Goal: Task Accomplishment & Management: Manage account settings

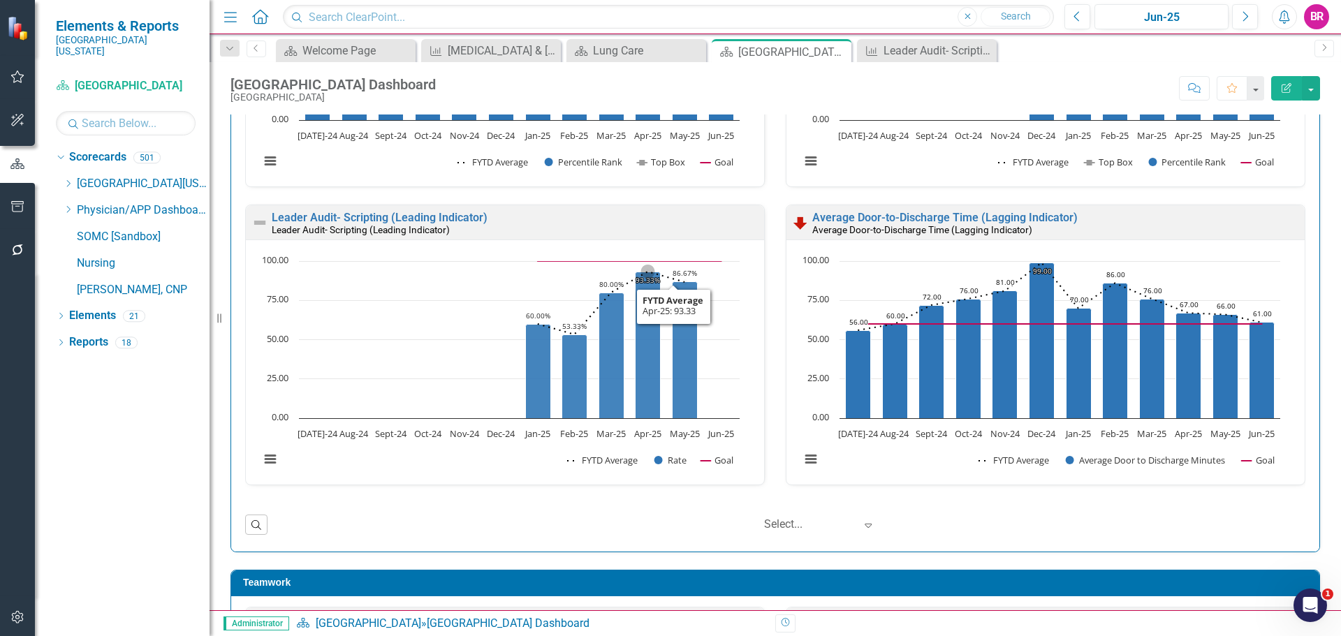
scroll to position [404, 0]
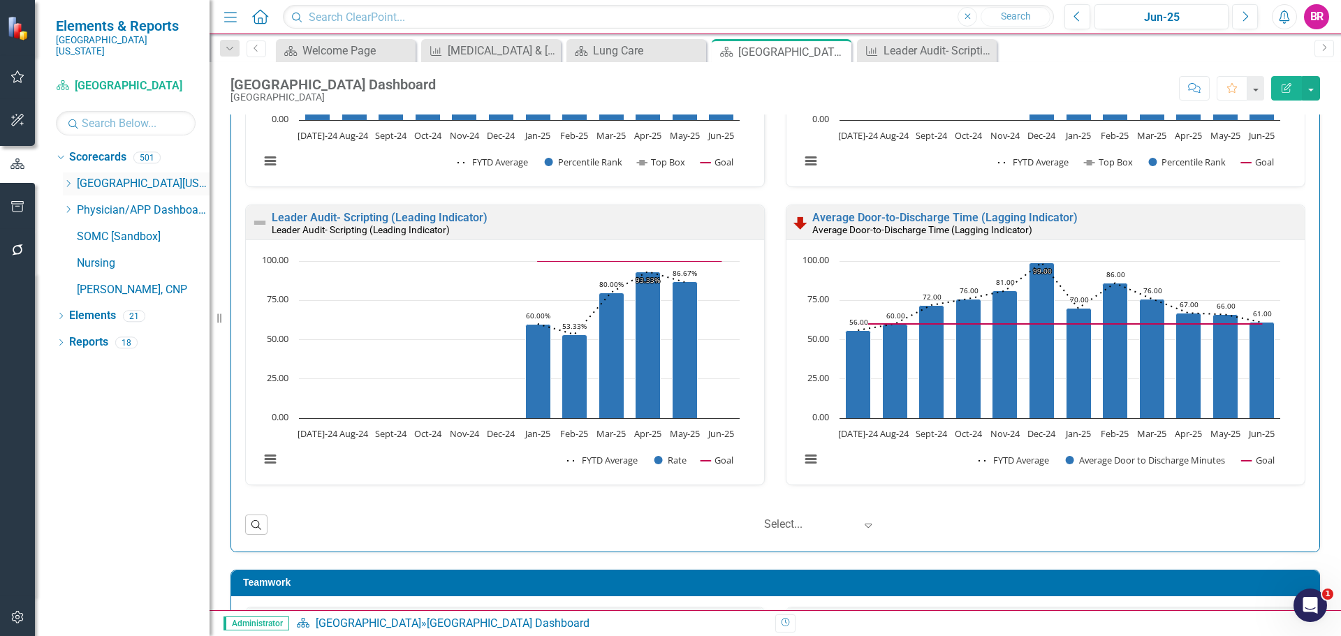
click at [64, 179] on icon "Dropdown" at bounding box center [68, 183] width 10 height 8
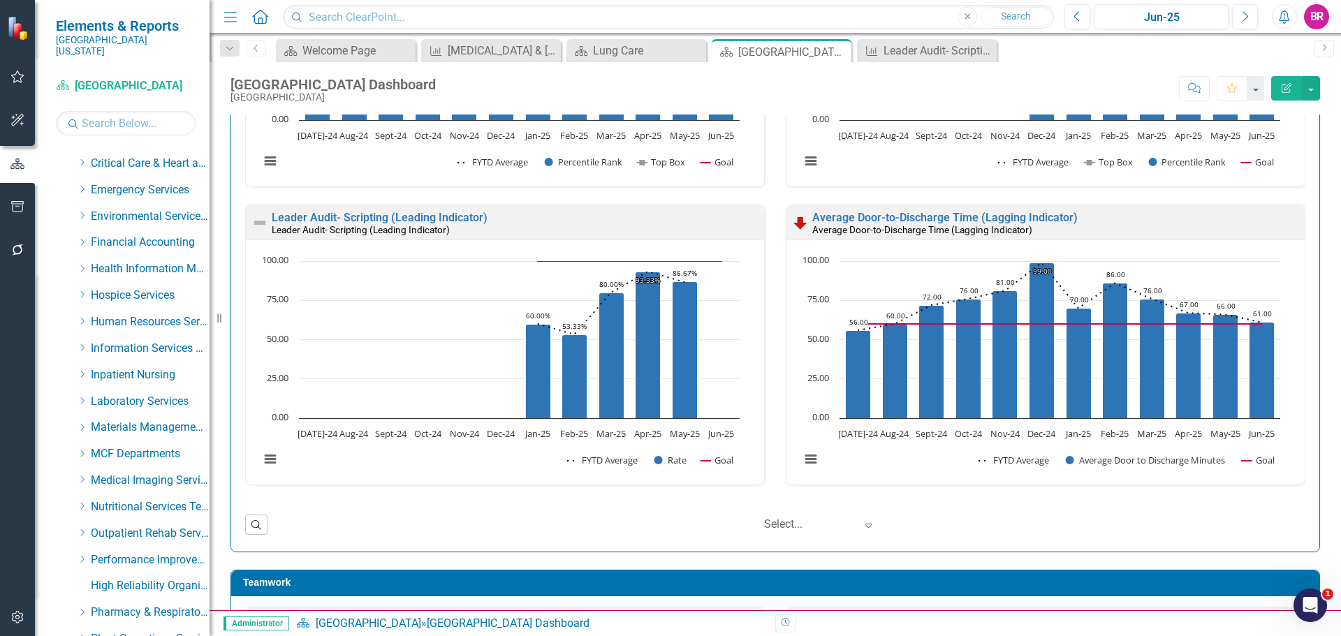
scroll to position [210, 0]
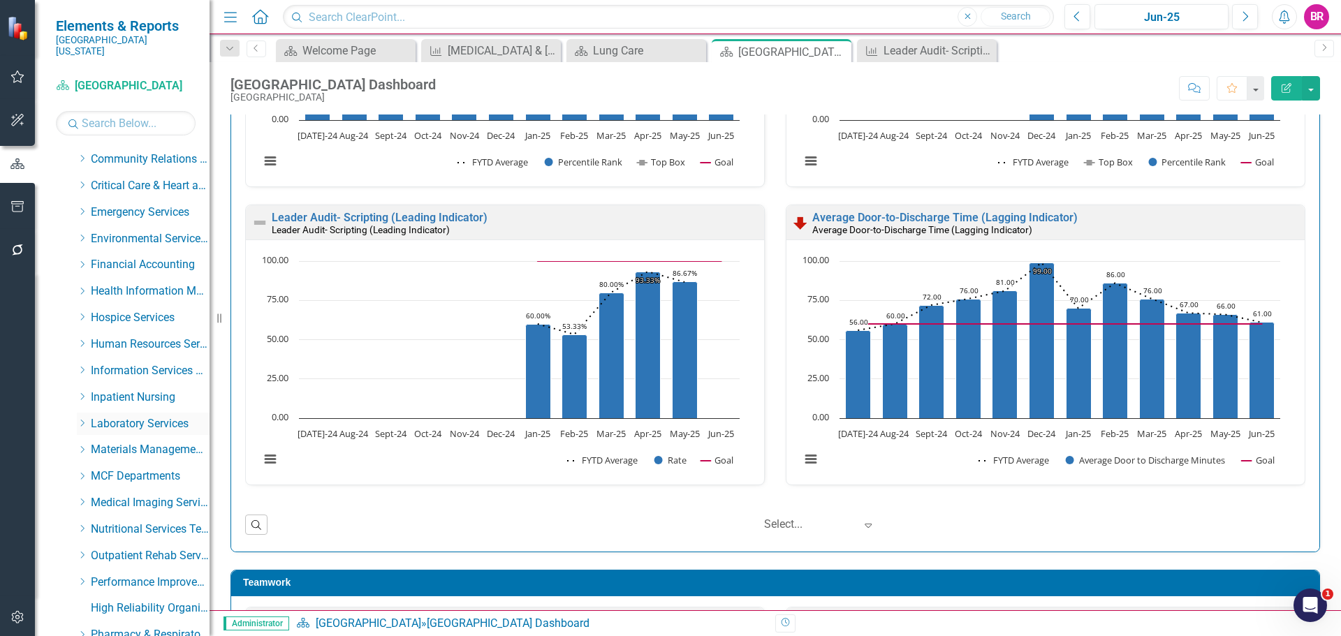
click at [81, 419] on icon "Dropdown" at bounding box center [82, 423] width 10 height 8
click at [141, 522] on link "Blood Bank Vendor" at bounding box center [157, 530] width 105 height 16
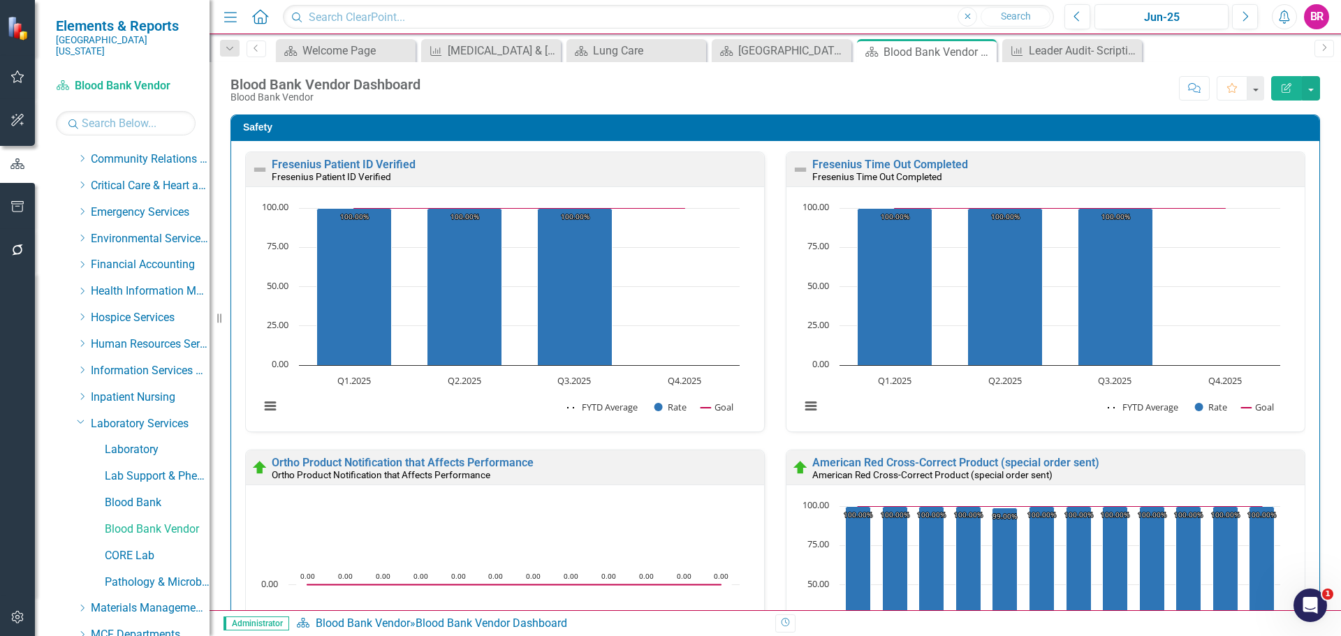
click at [899, 158] on div "Fresenius Time Out Completed Fresenius Time Out Completed" at bounding box center [1045, 169] width 518 height 34
click at [898, 162] on link "Fresenius Time Out Completed" at bounding box center [890, 164] width 156 height 13
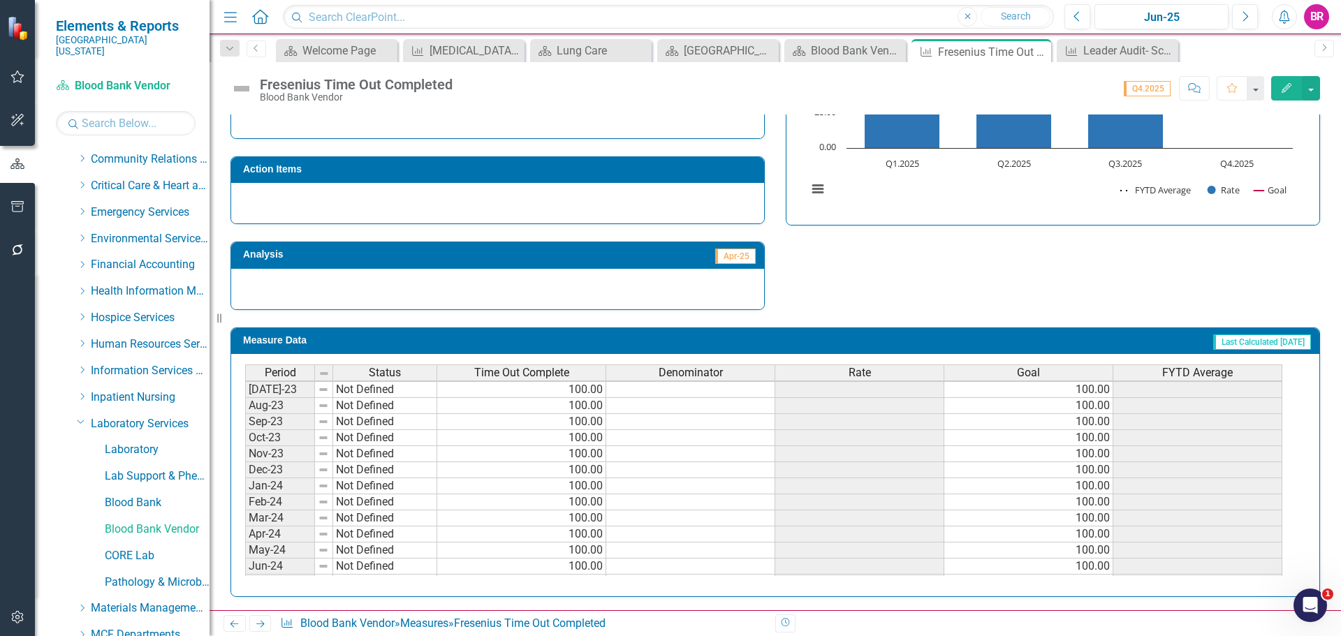
scroll to position [128, 0]
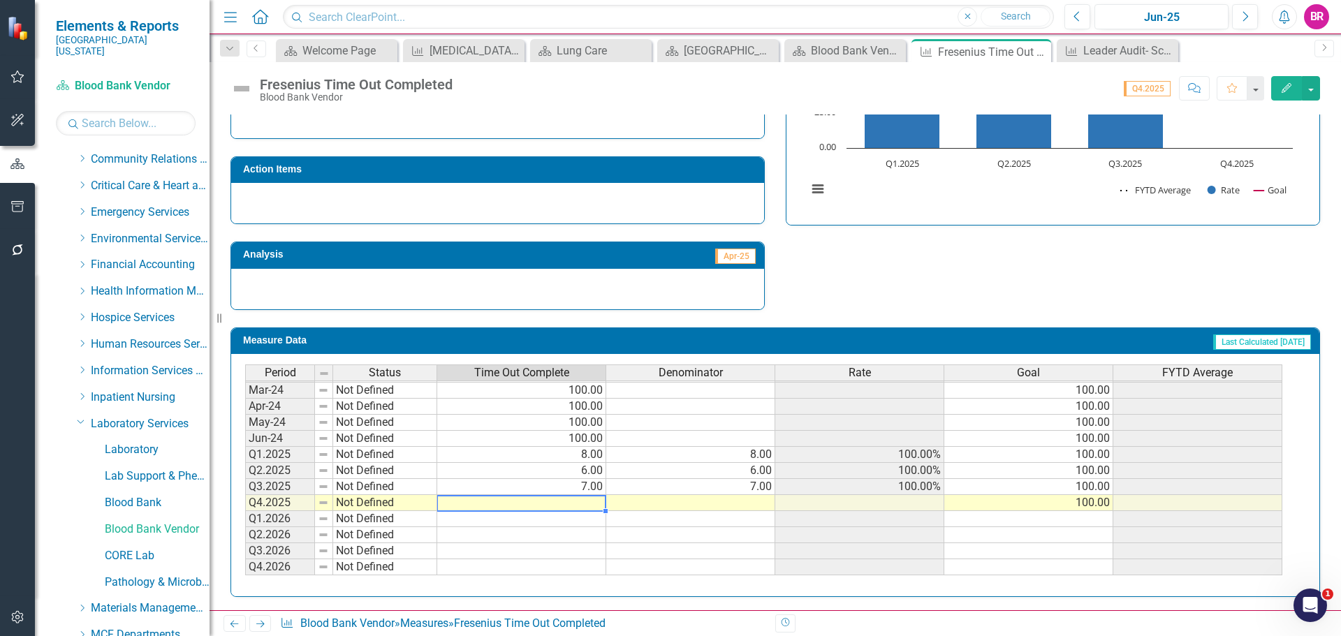
click at [585, 501] on td at bounding box center [521, 503] width 169 height 16
drag, startPoint x: 552, startPoint y: 506, endPoint x: 555, endPoint y: 497, distance: 8.8
click at [552, 506] on td at bounding box center [521, 503] width 169 height 16
type textarea "11"
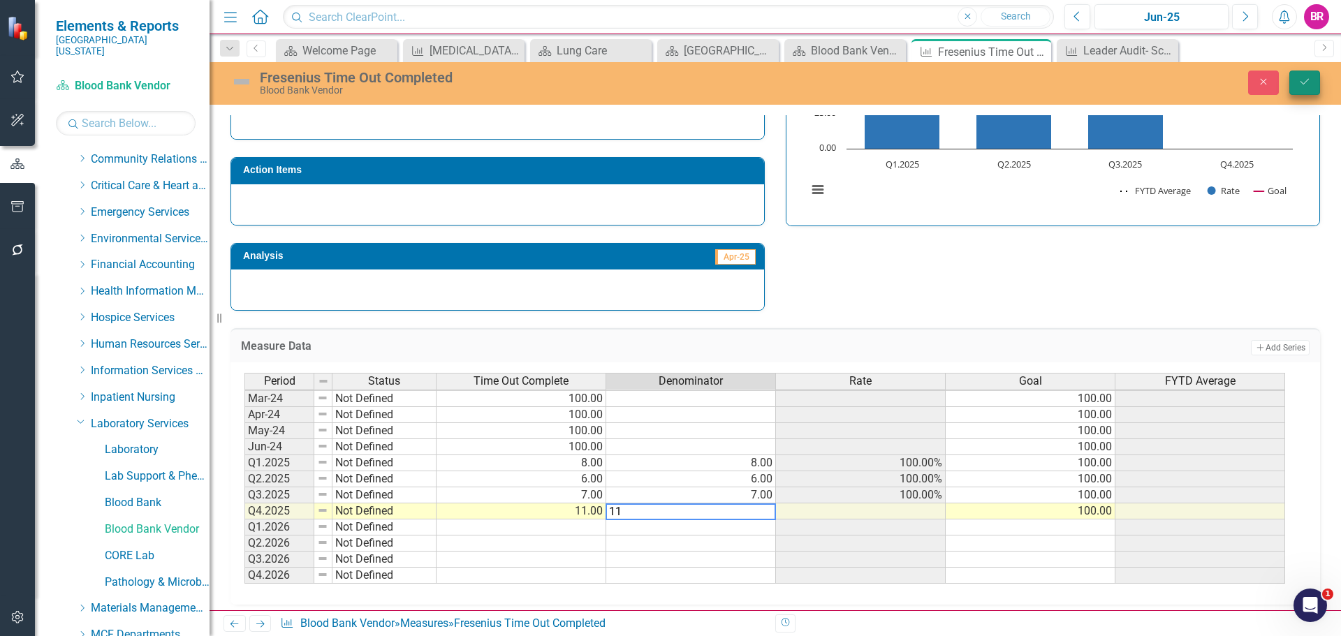
type textarea "11"
click at [1307, 85] on icon "Save" at bounding box center [1304, 82] width 13 height 10
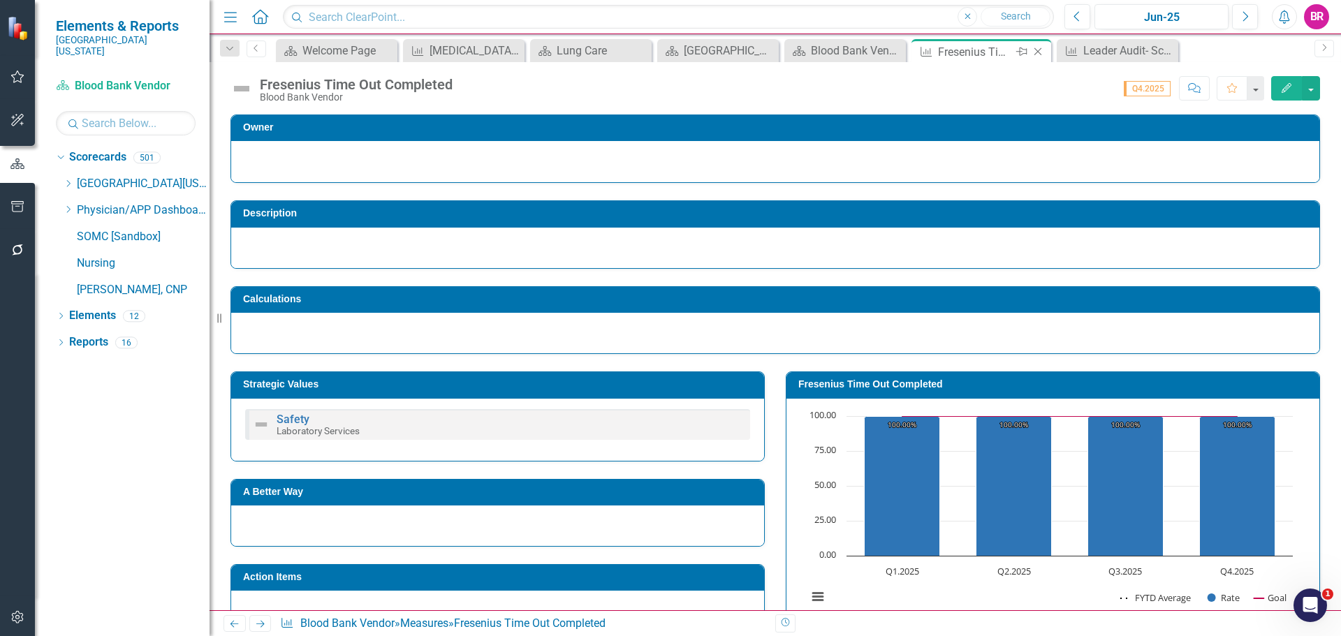
scroll to position [0, 0]
click at [1038, 52] on icon at bounding box center [1038, 52] width 8 height 8
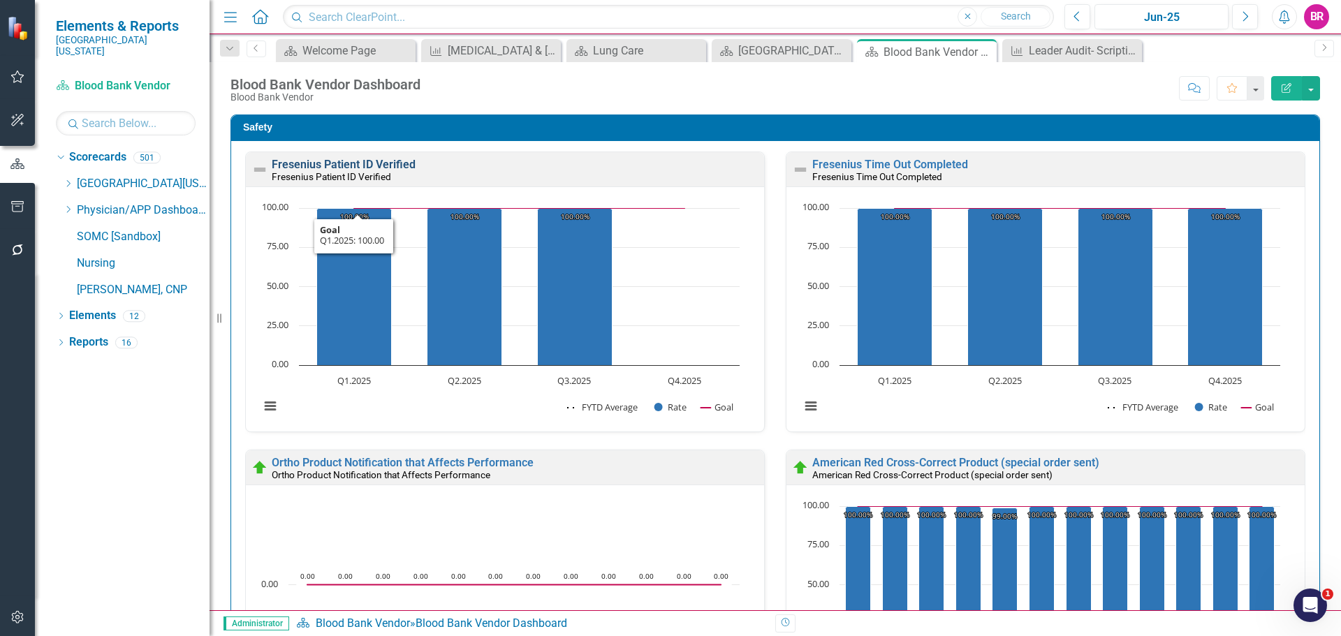
click at [353, 163] on link "Fresenius Patient ID Verified" at bounding box center [344, 164] width 144 height 13
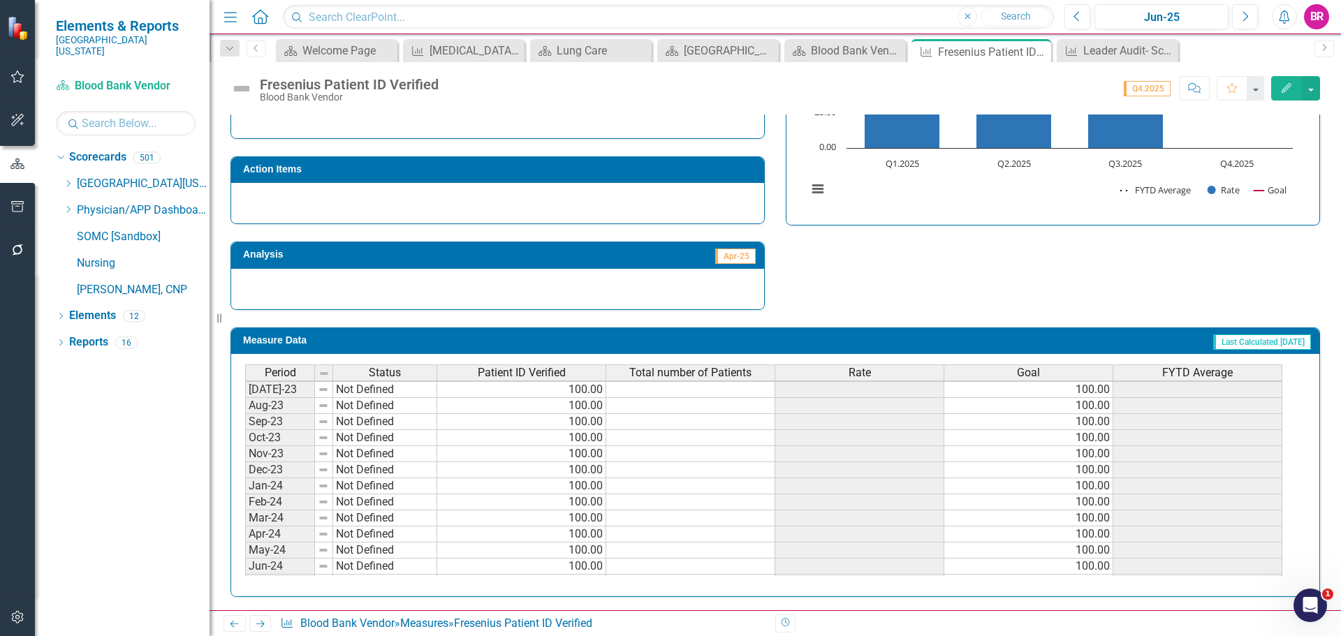
scroll to position [128, 0]
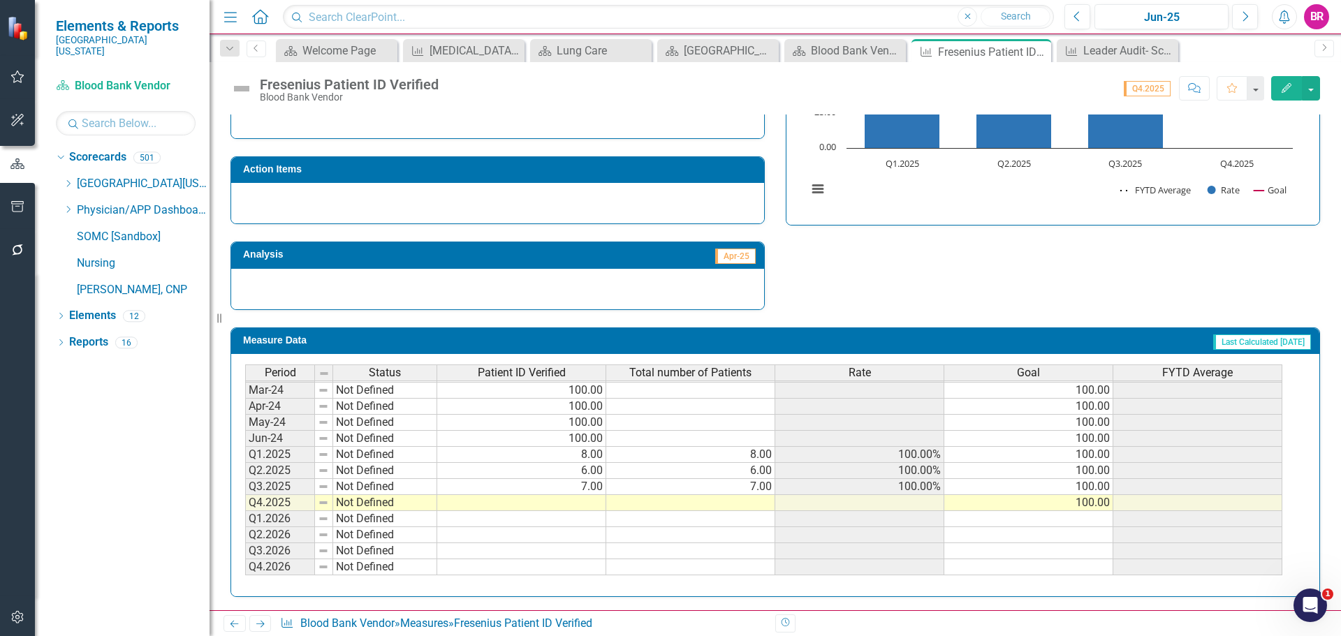
click at [594, 509] on td at bounding box center [521, 503] width 169 height 16
click at [577, 500] on td at bounding box center [521, 503] width 169 height 16
type textarea "11"
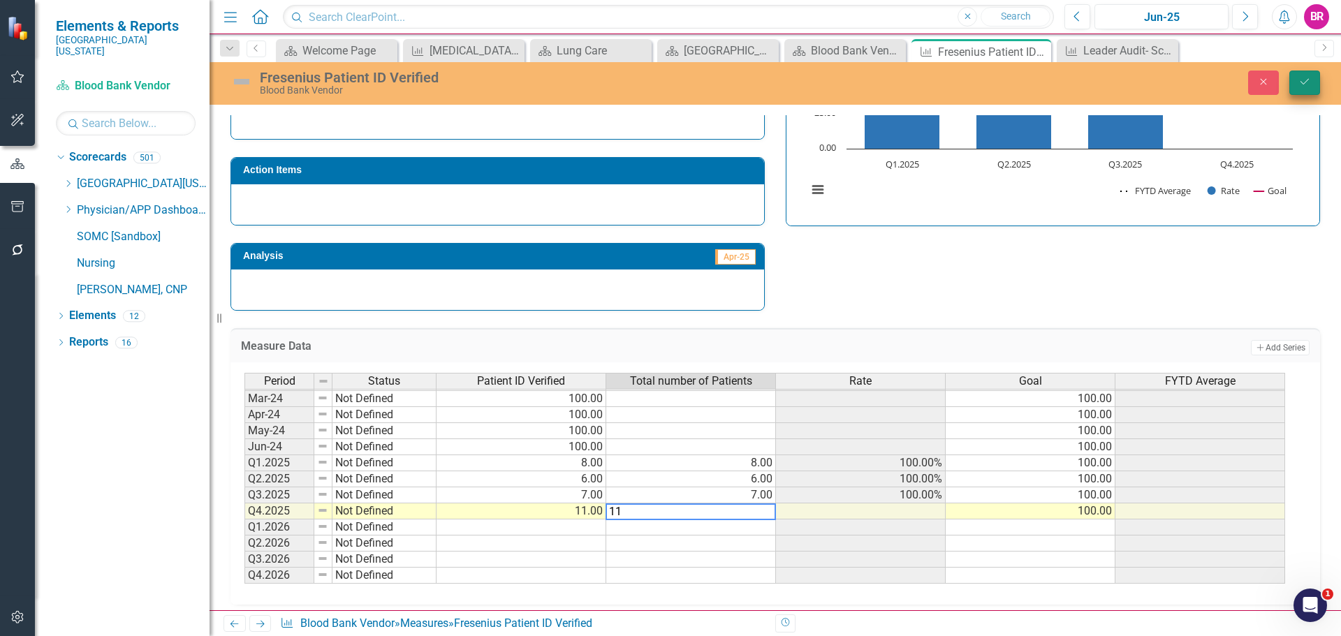
type textarea "11"
click at [1319, 86] on button "Save" at bounding box center [1304, 83] width 31 height 24
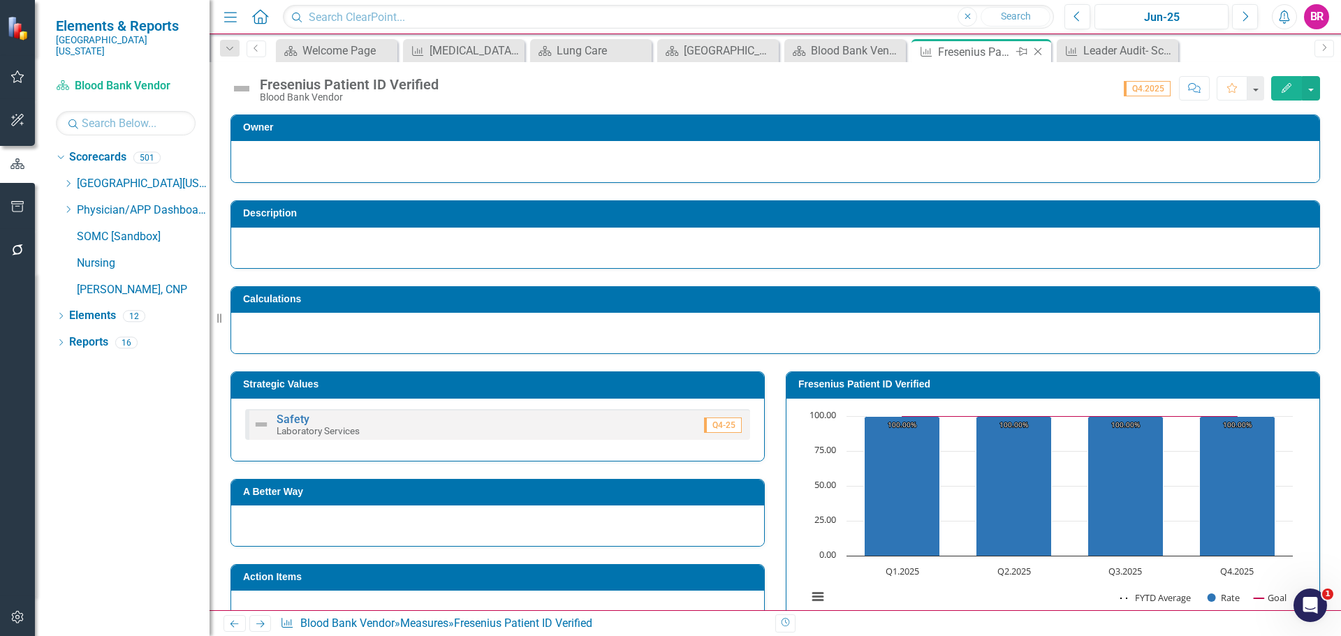
click at [1038, 51] on icon "Close" at bounding box center [1038, 51] width 14 height 11
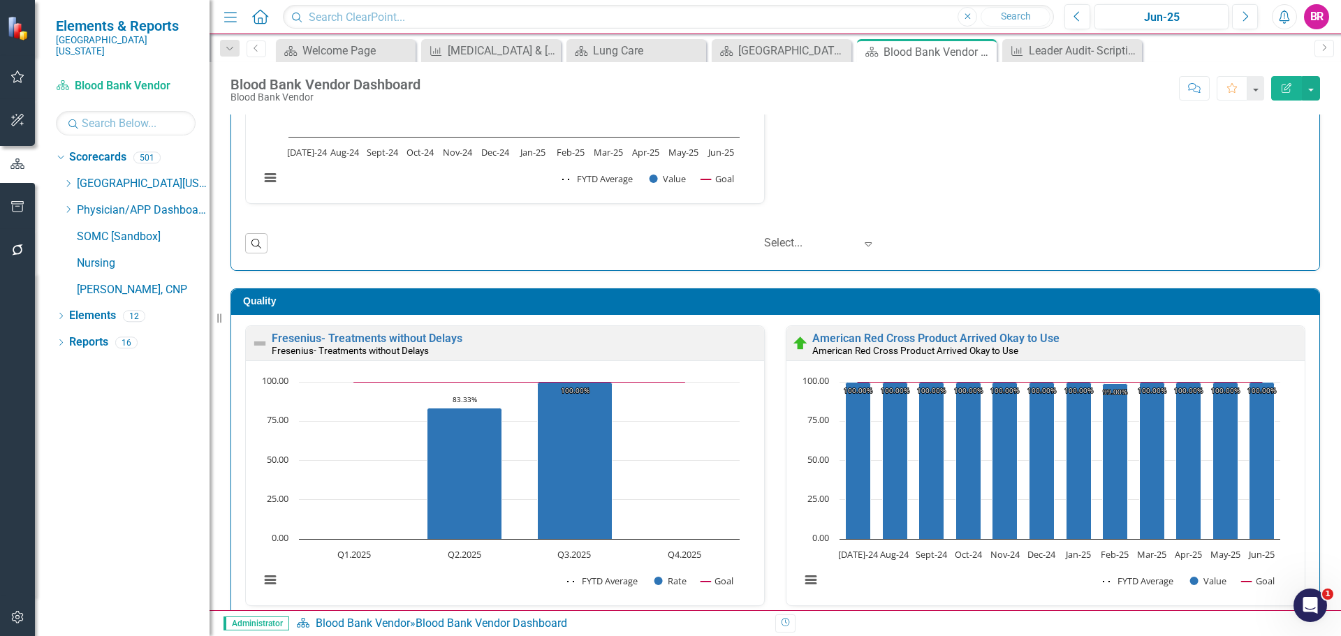
scroll to position [1257, 0]
